Goal: Book appointment/travel/reservation

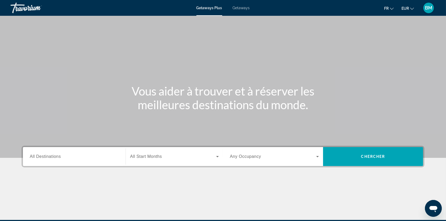
click at [246, 8] on span "Getaways" at bounding box center [241, 8] width 17 height 4
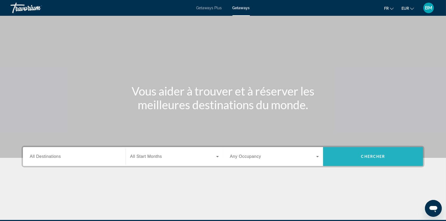
click at [358, 163] on span "Search widget" at bounding box center [373, 156] width 100 height 13
